Goal: Information Seeking & Learning: Learn about a topic

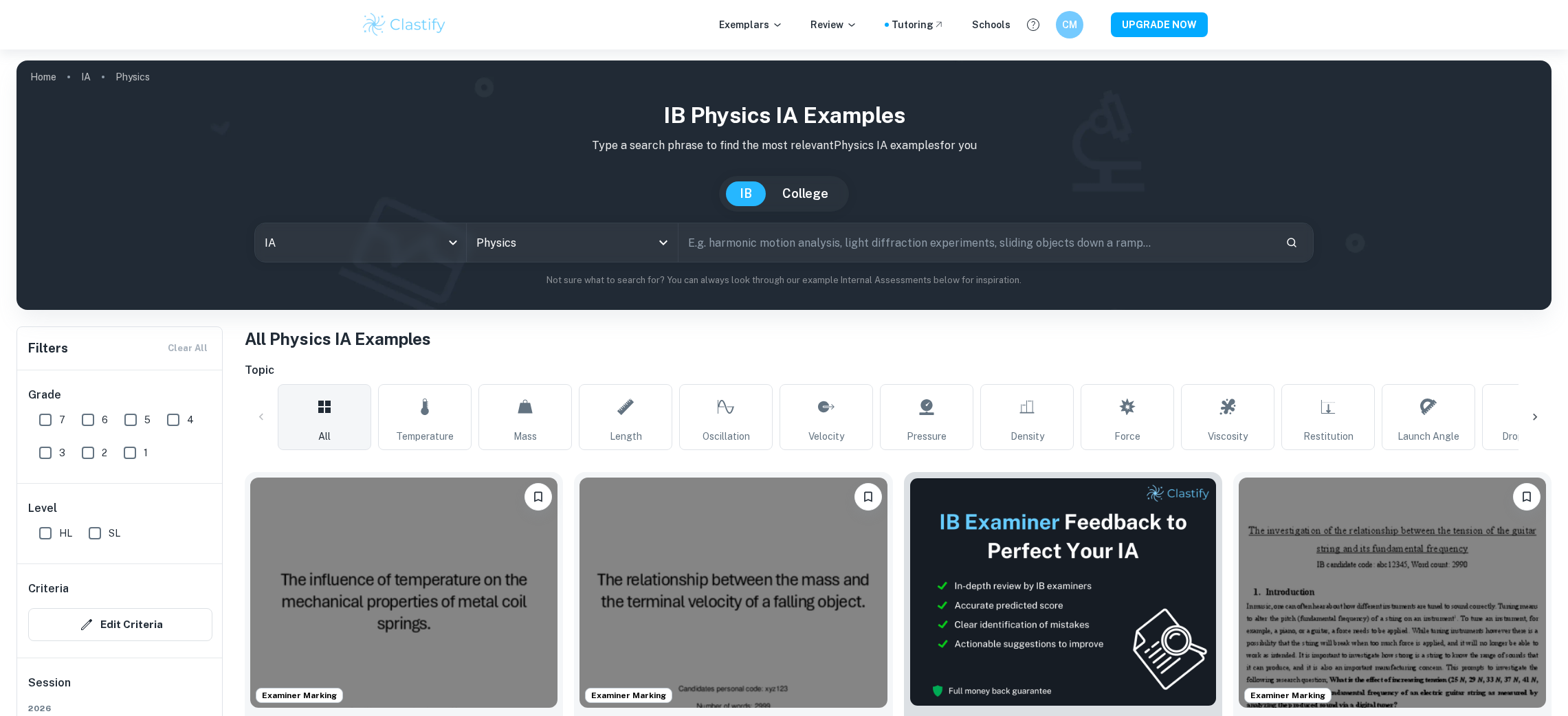
scroll to position [318, 0]
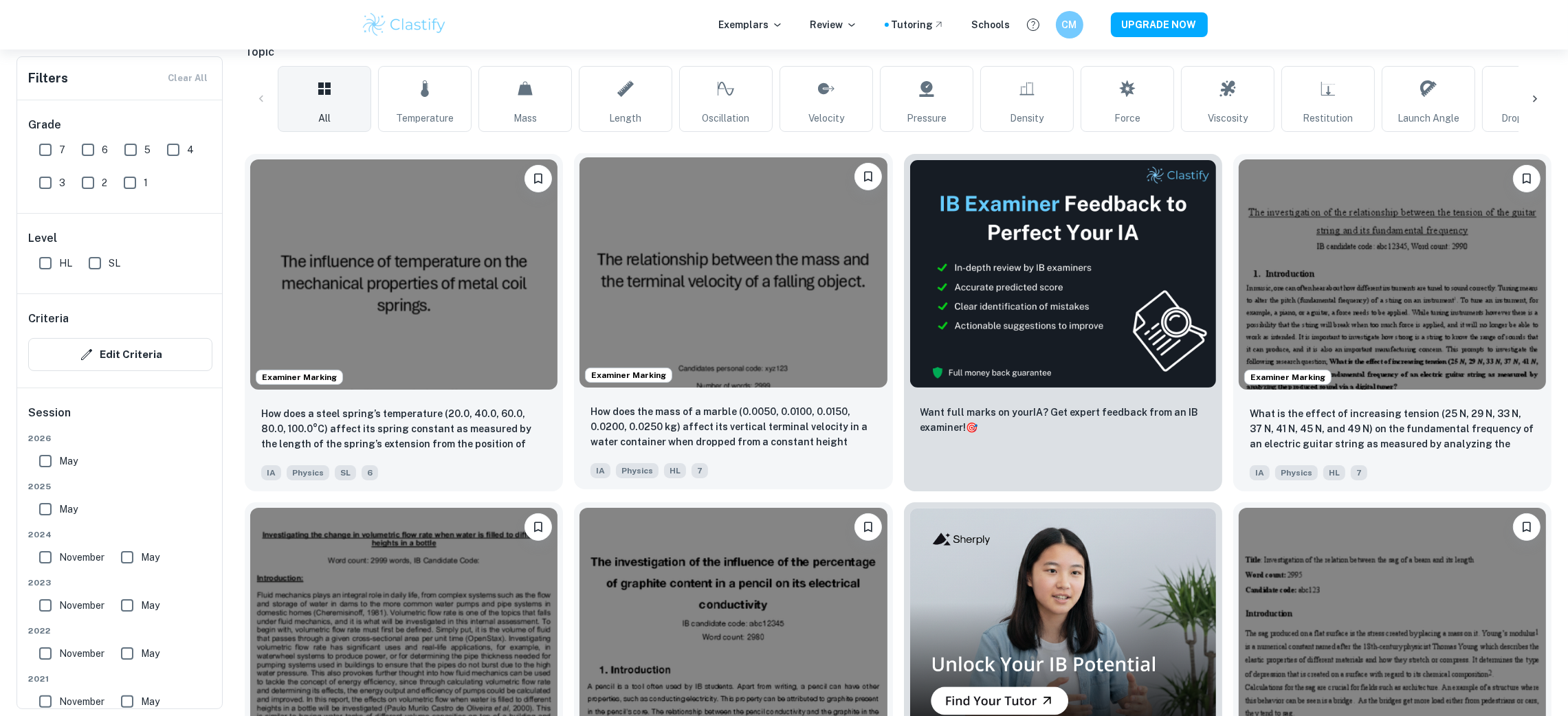
click at [824, 278] on img at bounding box center [733, 272] width 307 height 230
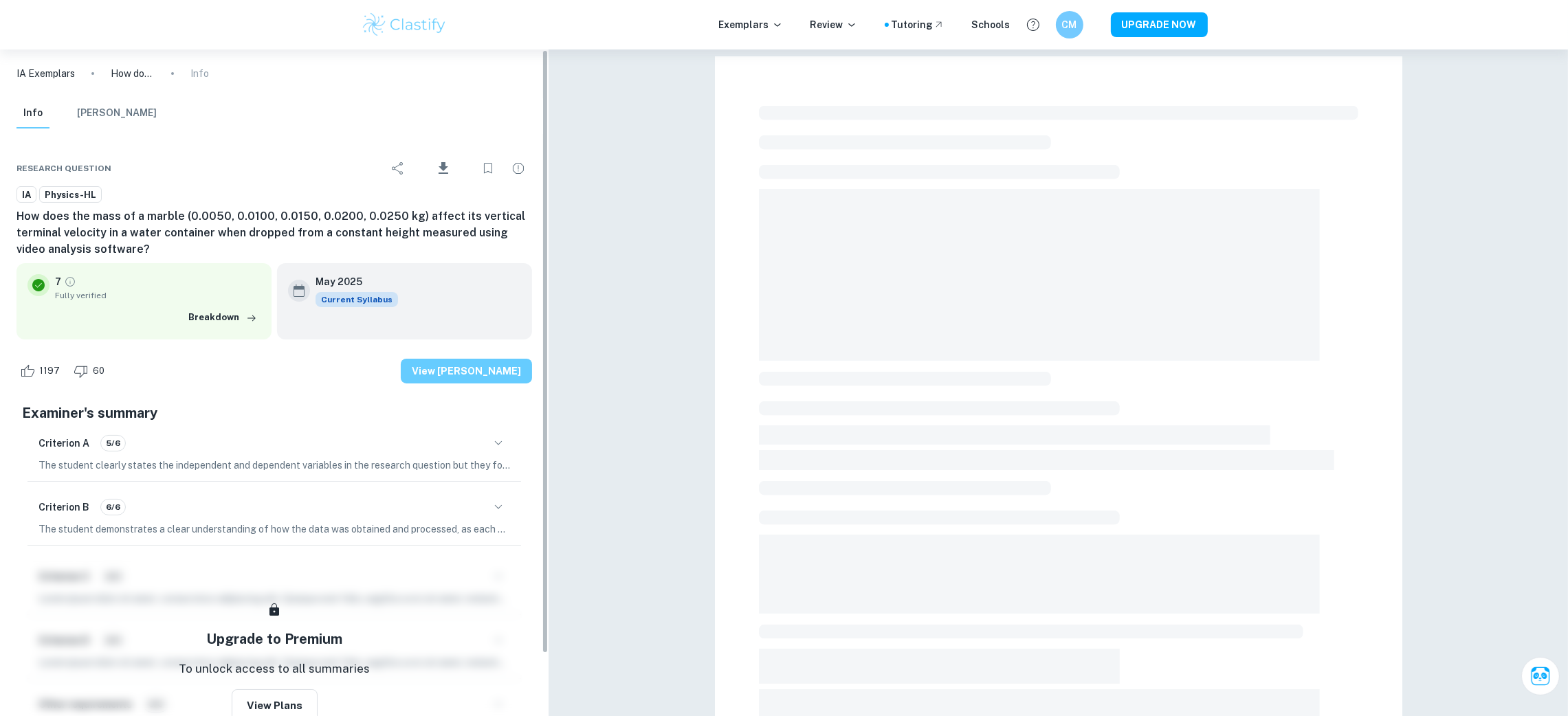
click at [476, 375] on button "View [PERSON_NAME]" at bounding box center [466, 371] width 131 height 25
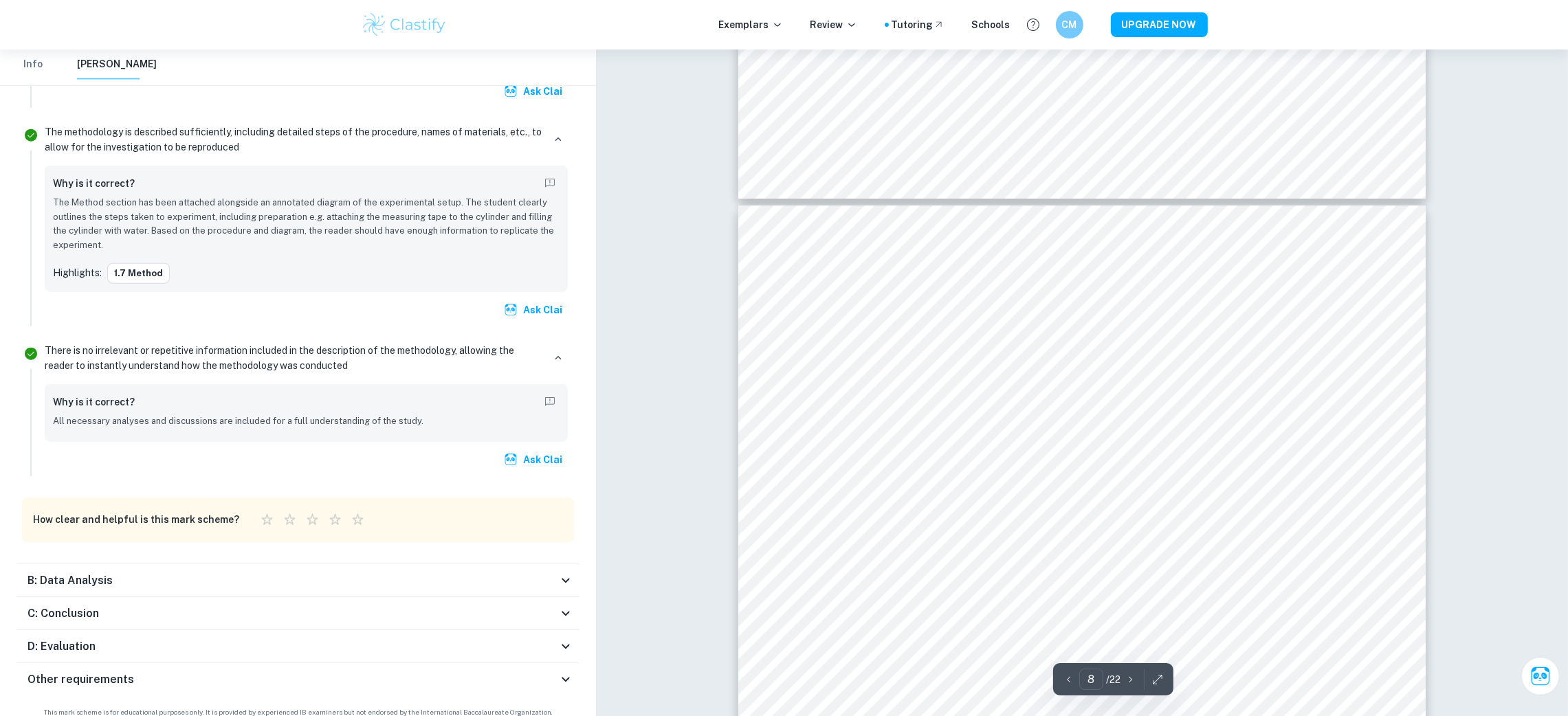
scroll to position [6839, 0]
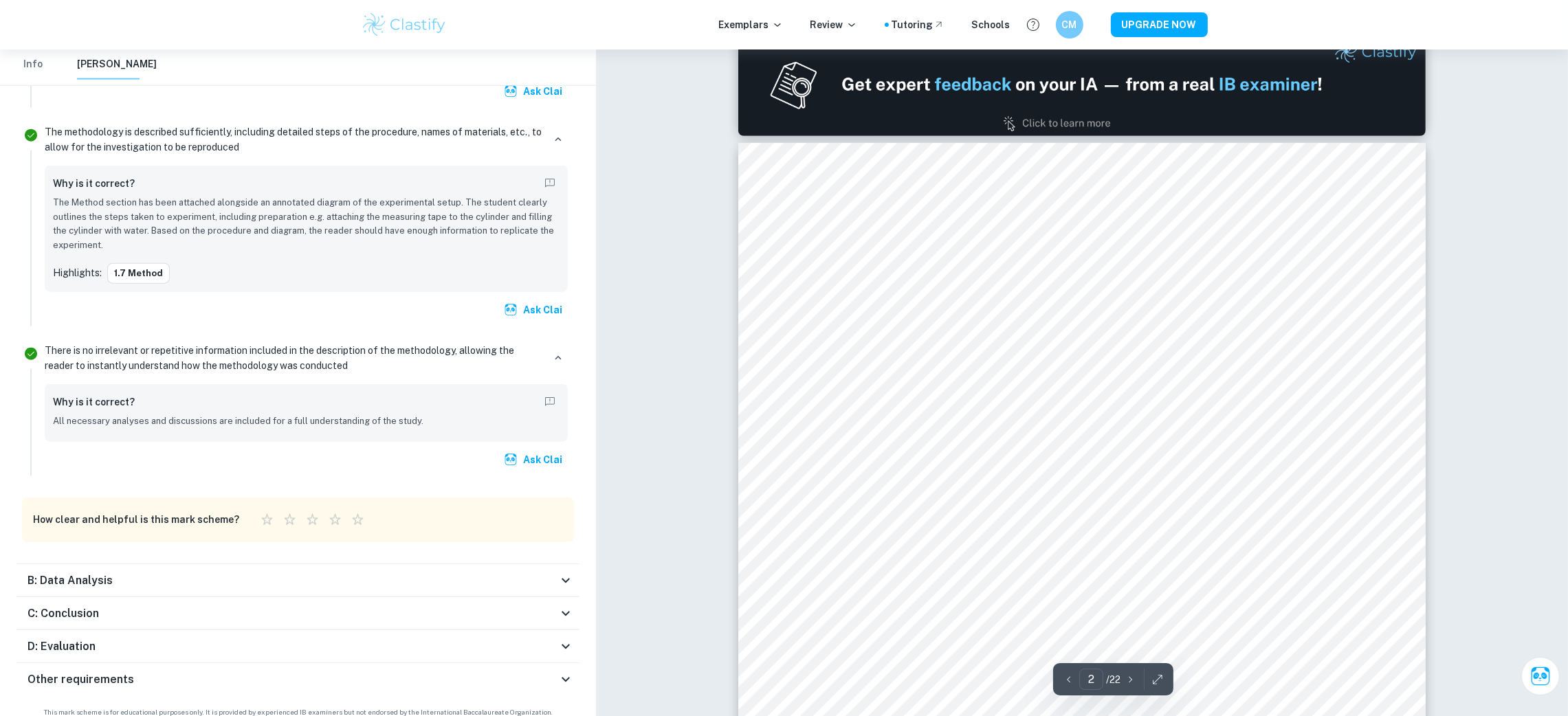
type input "1"
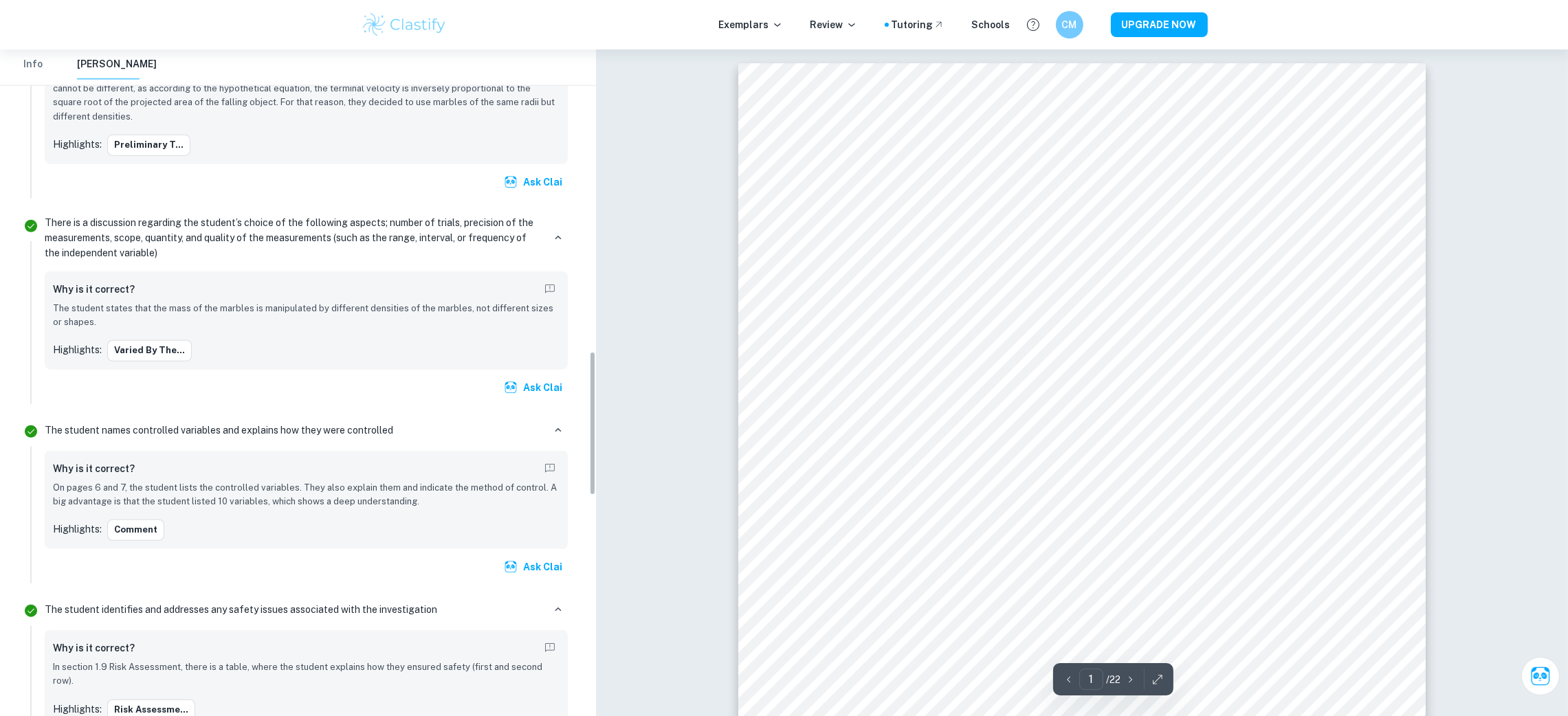
scroll to position [1211, 0]
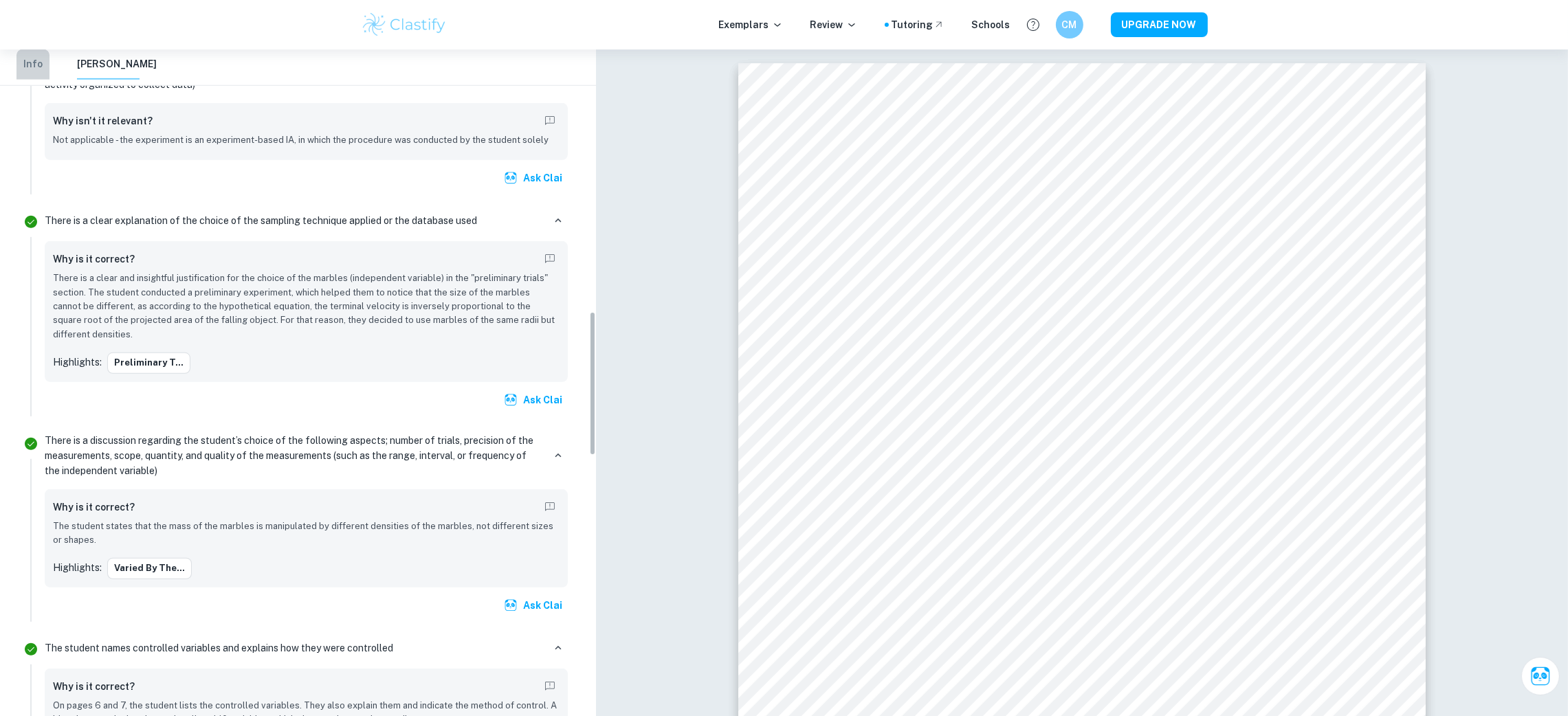
click at [34, 66] on button "Info" at bounding box center [33, 65] width 33 height 30
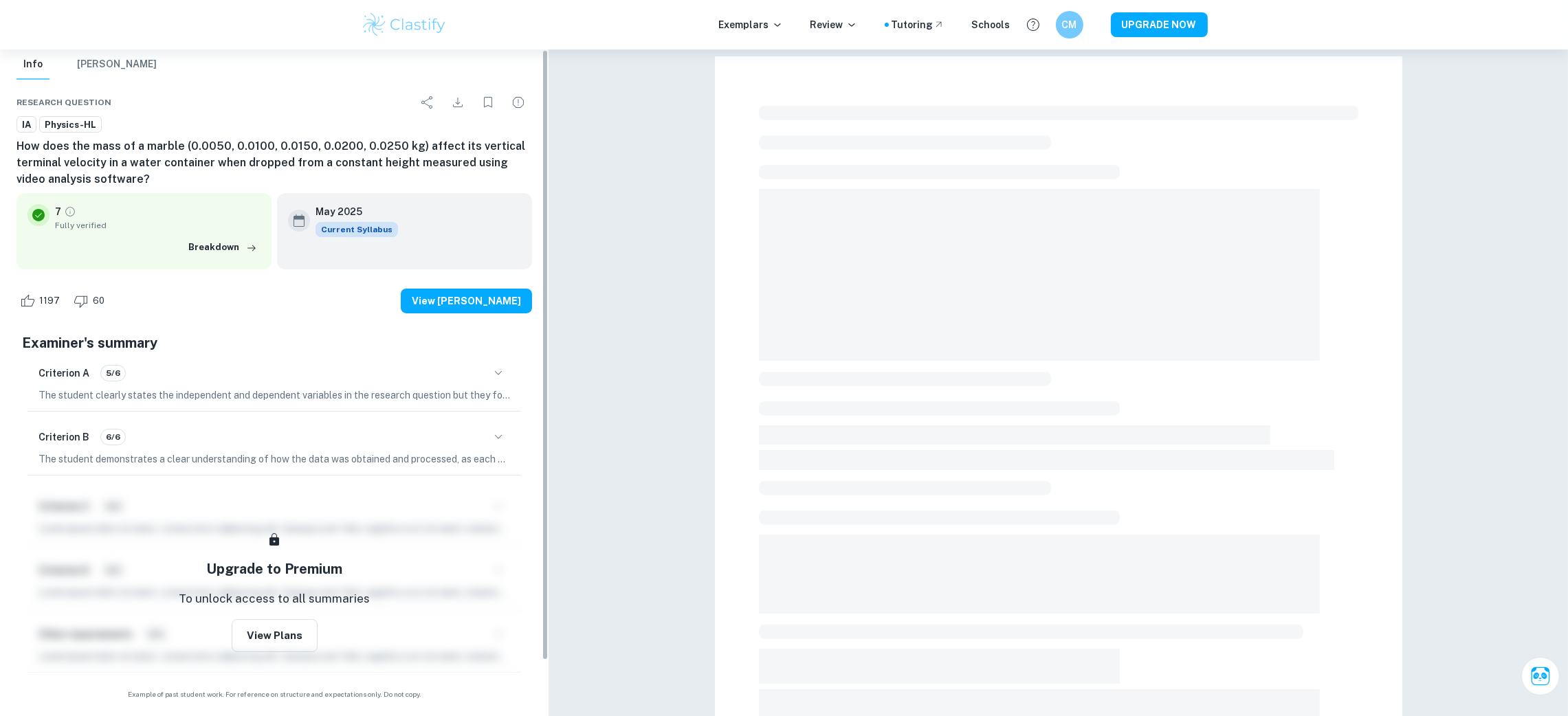
scroll to position [0, 0]
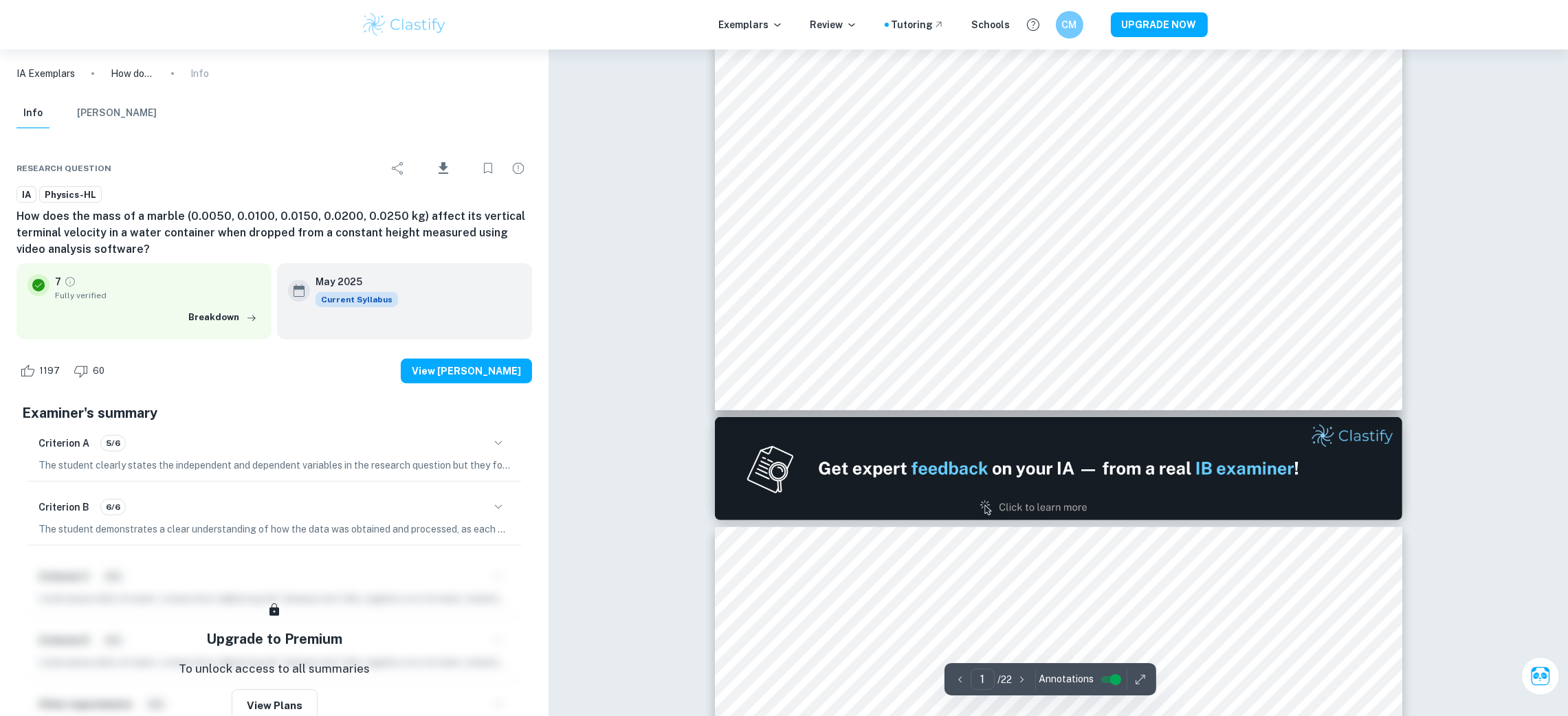
type input "2"
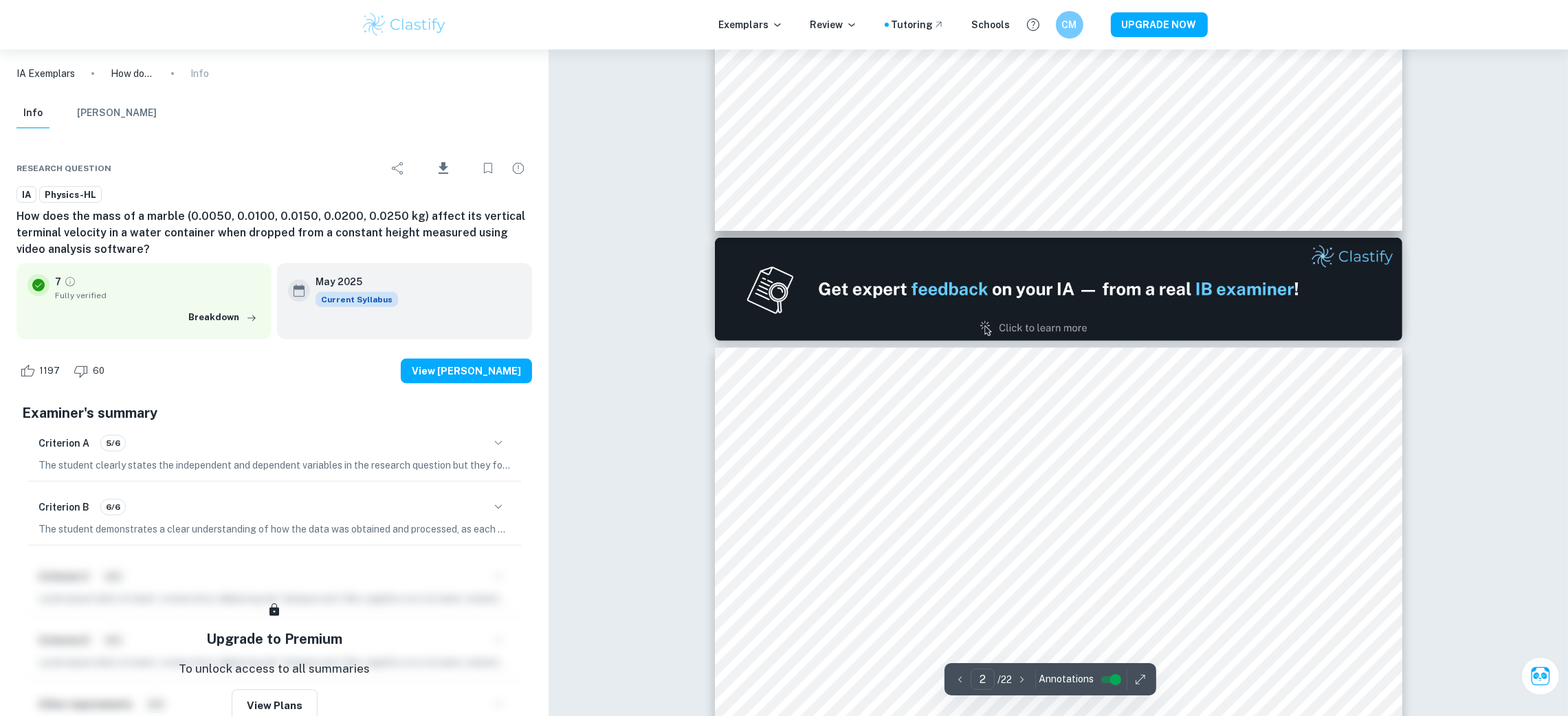
scroll to position [959, 0]
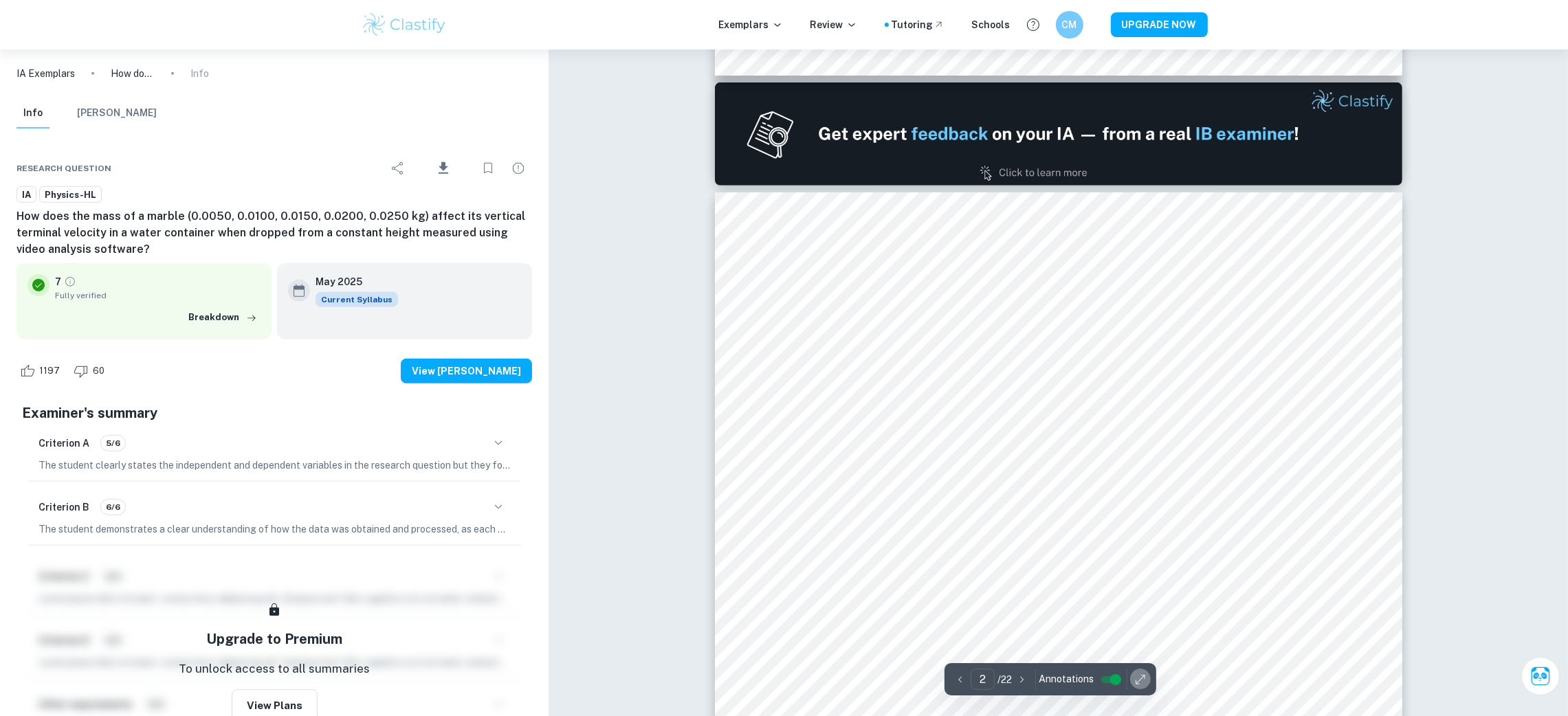
click at [1139, 682] on icon "button" at bounding box center [1139, 679] width 14 height 14
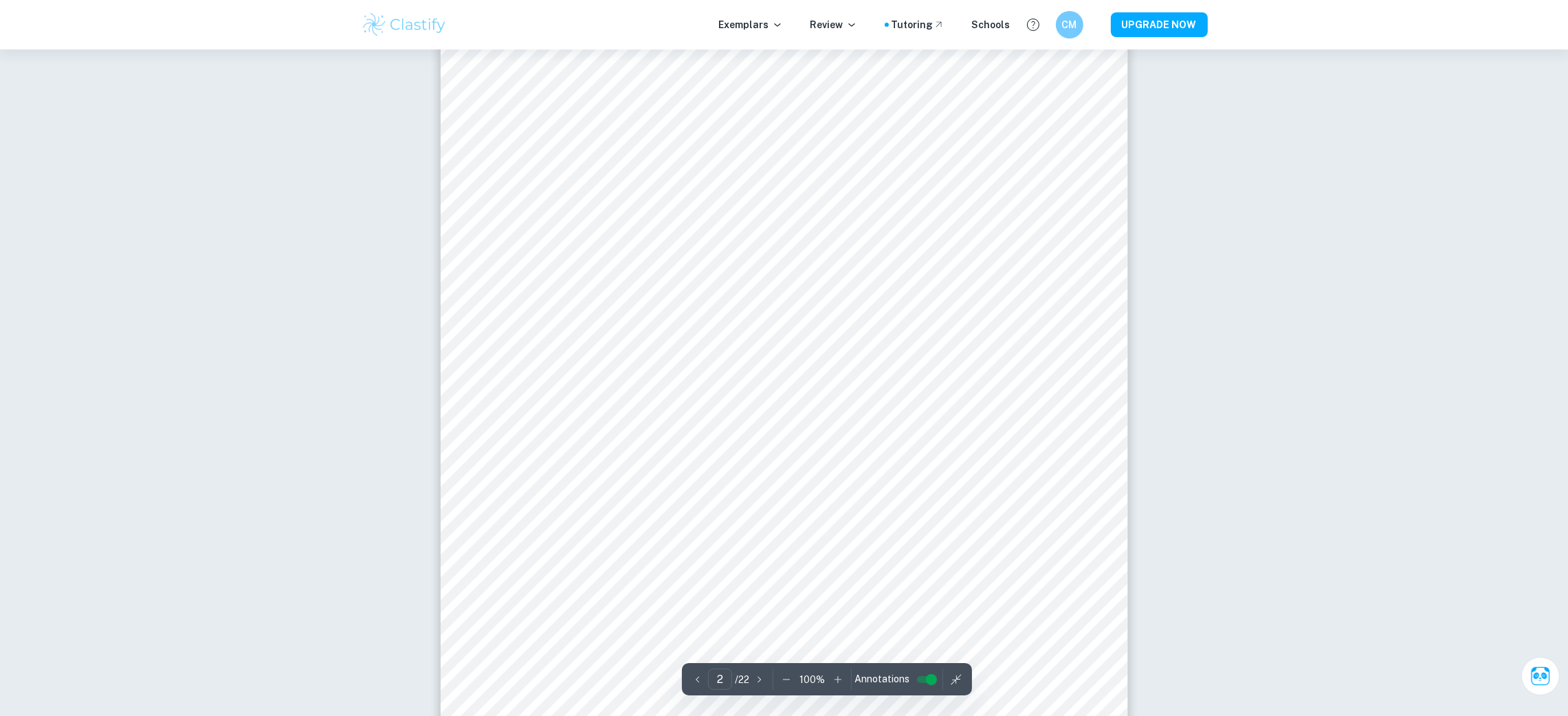
scroll to position [1279, 0]
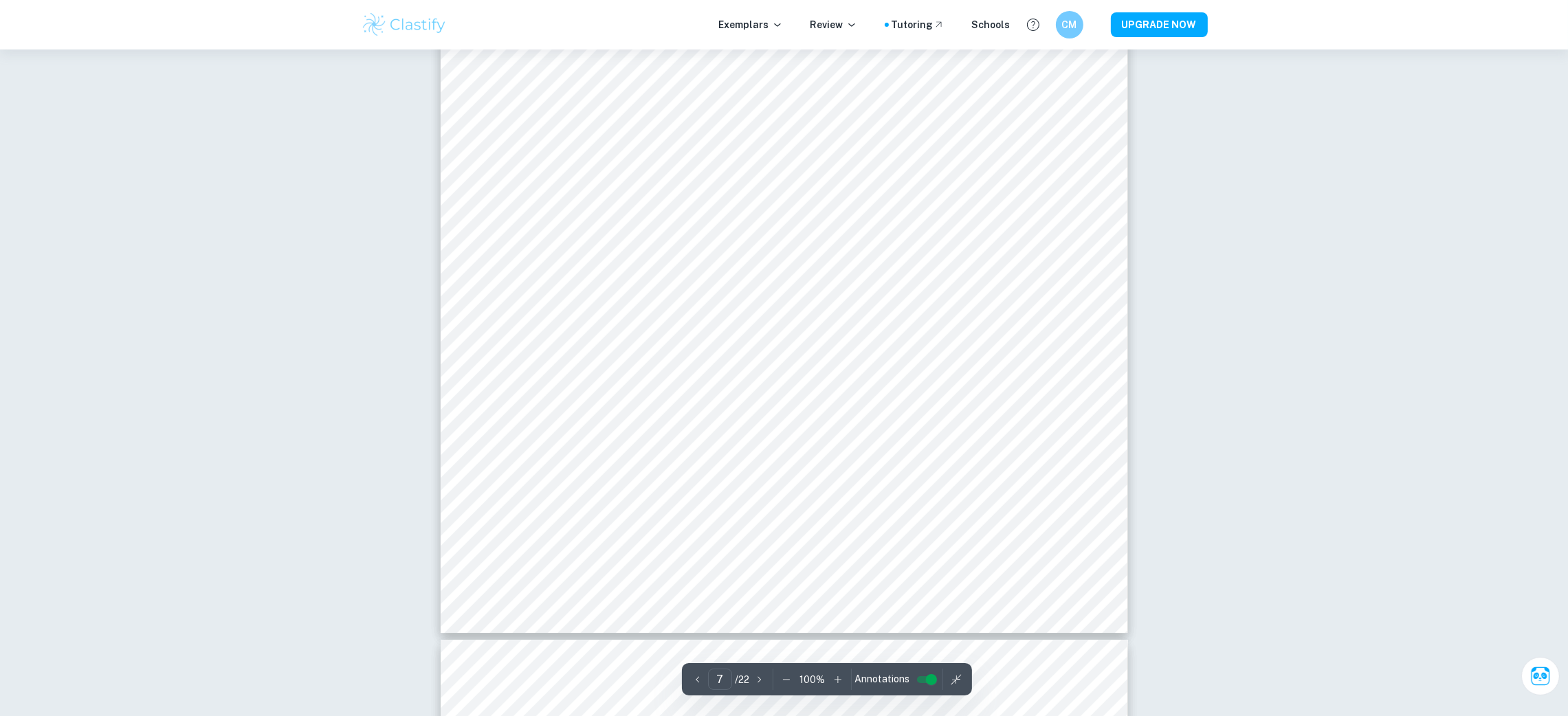
type input "8"
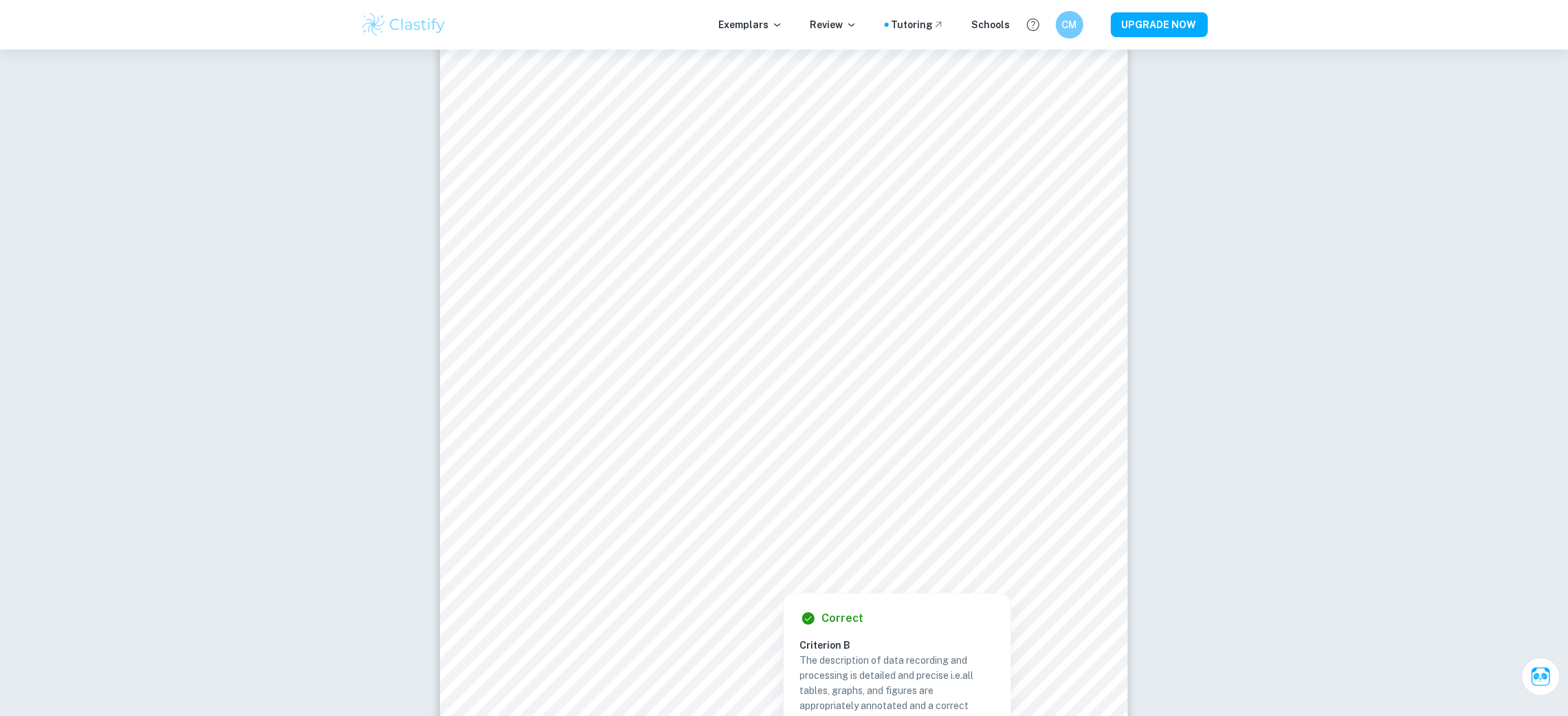
scroll to position [7197, 0]
